Goal: Navigation & Orientation: Go to known website

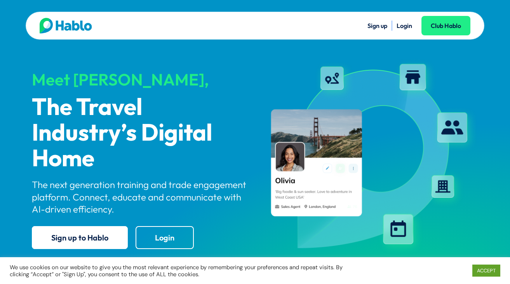
click at [404, 31] on div "Sign up Login Club Hablo" at bounding box center [363, 26] width 216 height 16
click at [401, 22] on link "Login" at bounding box center [405, 26] width 16 height 8
click at [400, 29] on link "Login" at bounding box center [405, 26] width 16 height 8
